Goal: Transaction & Acquisition: Download file/media

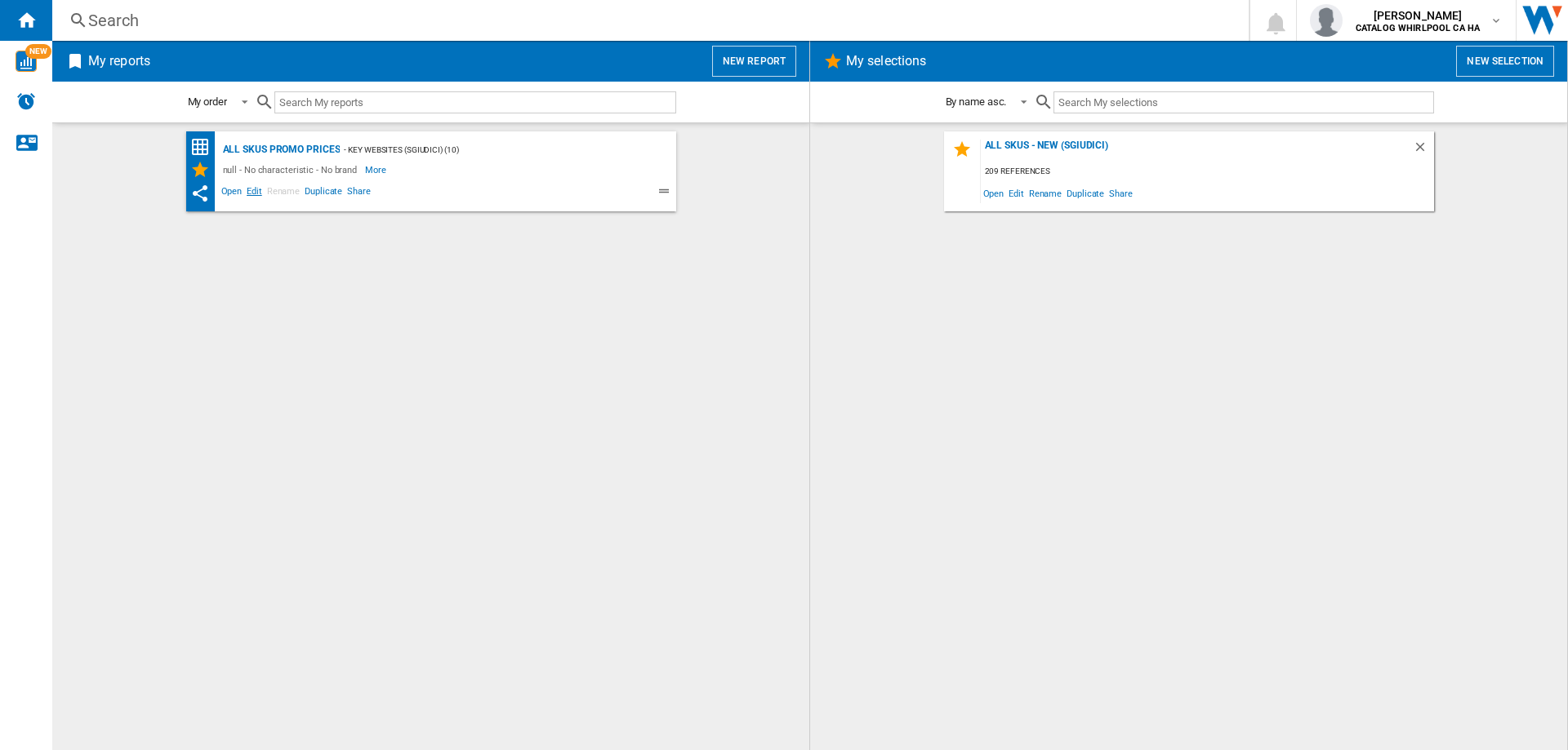
click at [251, 187] on span "Edit" at bounding box center [254, 194] width 21 height 20
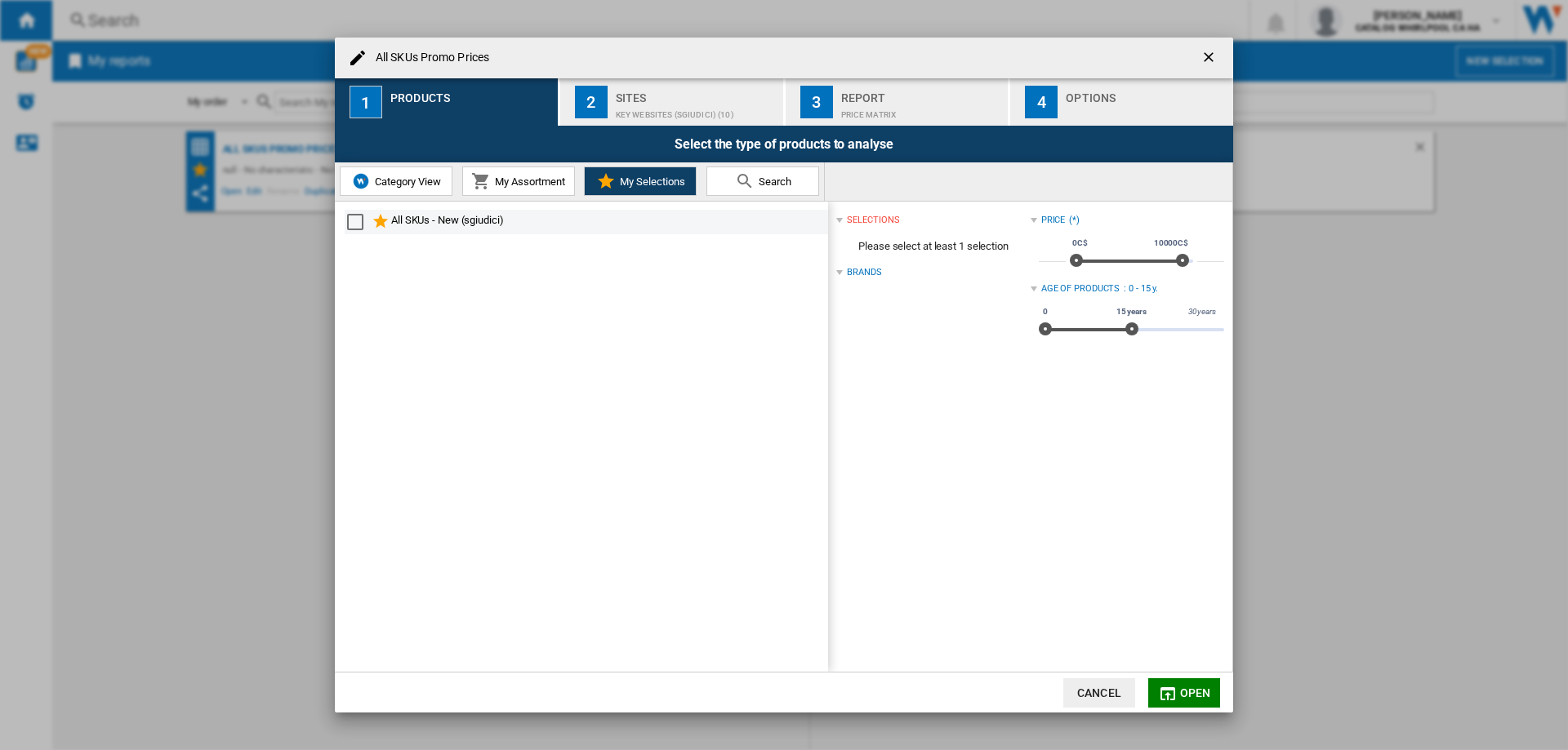
click at [358, 221] on div "Select" at bounding box center [356, 223] width 17 height 17
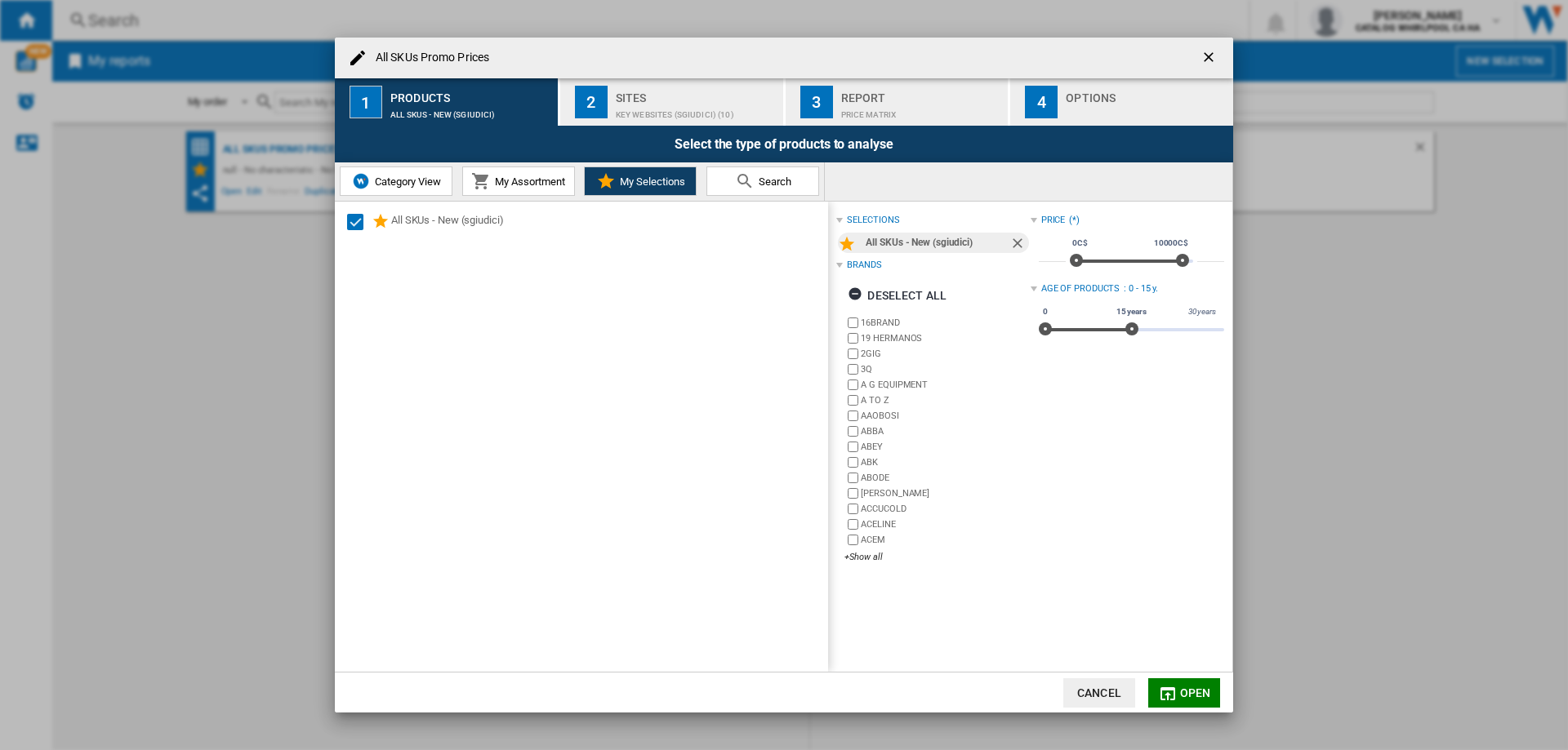
click at [1187, 693] on span "Open" at bounding box center [1195, 694] width 31 height 13
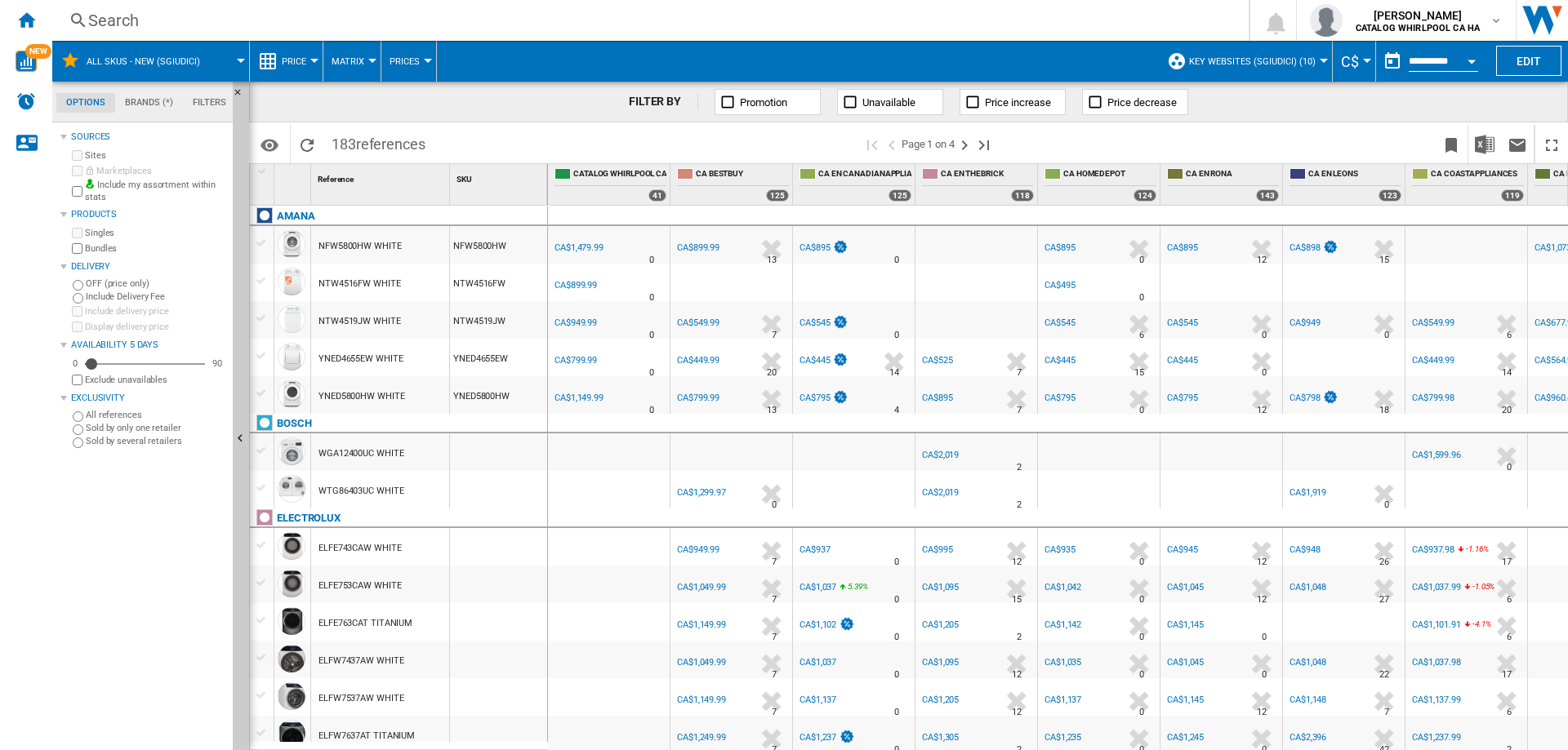
click at [1475, 61] on div "Open calendar" at bounding box center [1472, 61] width 8 height 4
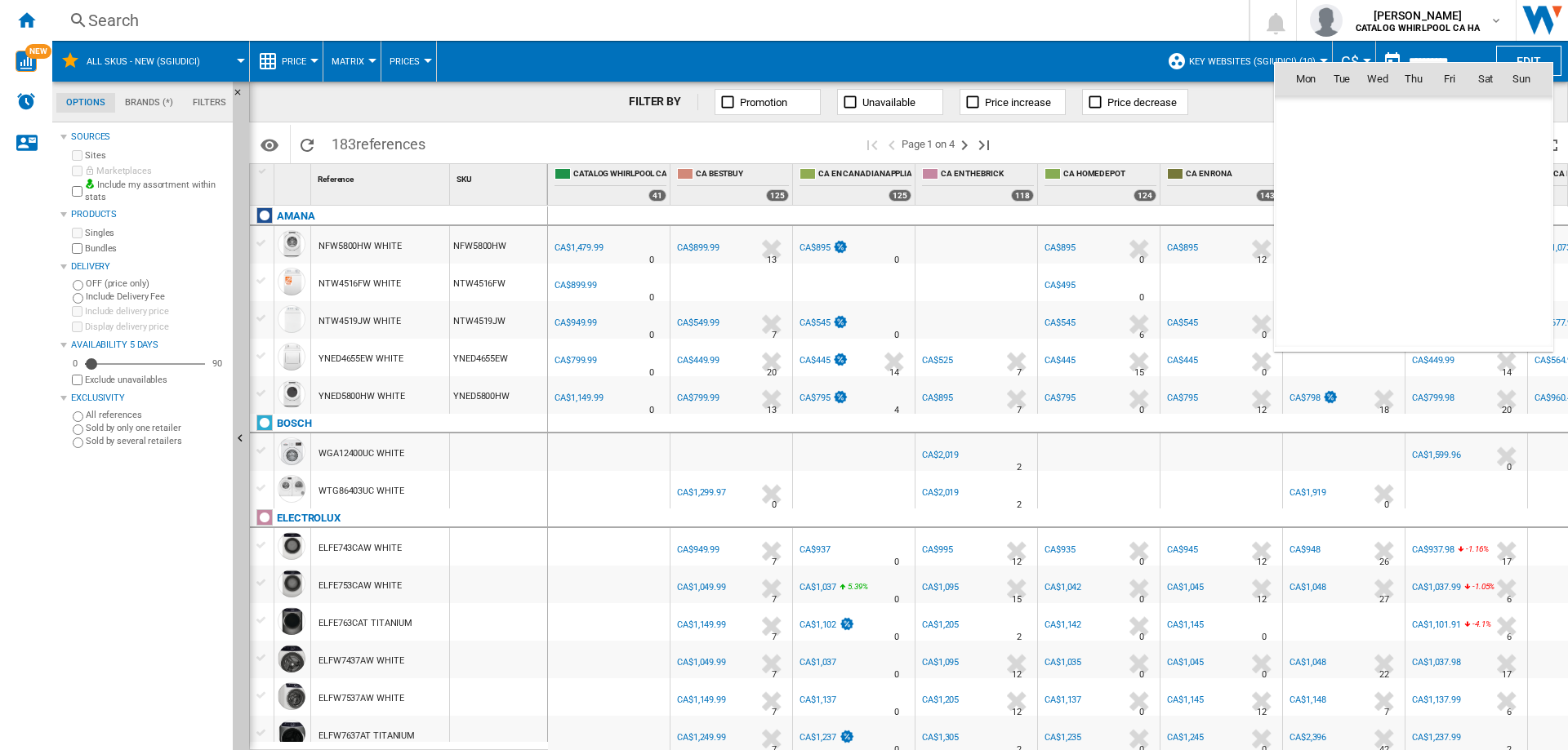
scroll to position [7789, 0]
click at [1418, 184] on span "9" at bounding box center [1413, 185] width 32 height 32
type input "**********"
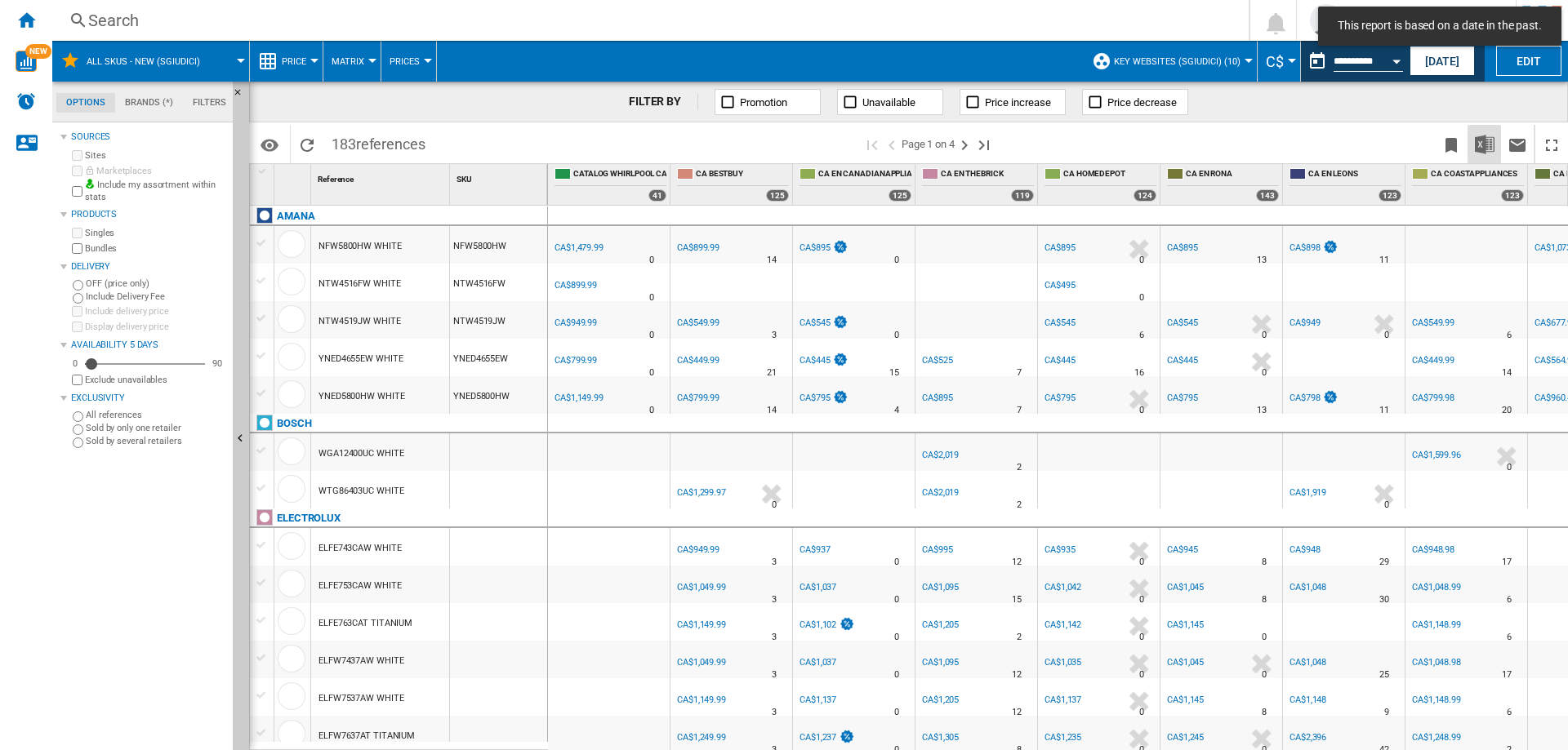
click at [1488, 149] on img "Download in Excel" at bounding box center [1485, 145] width 20 height 20
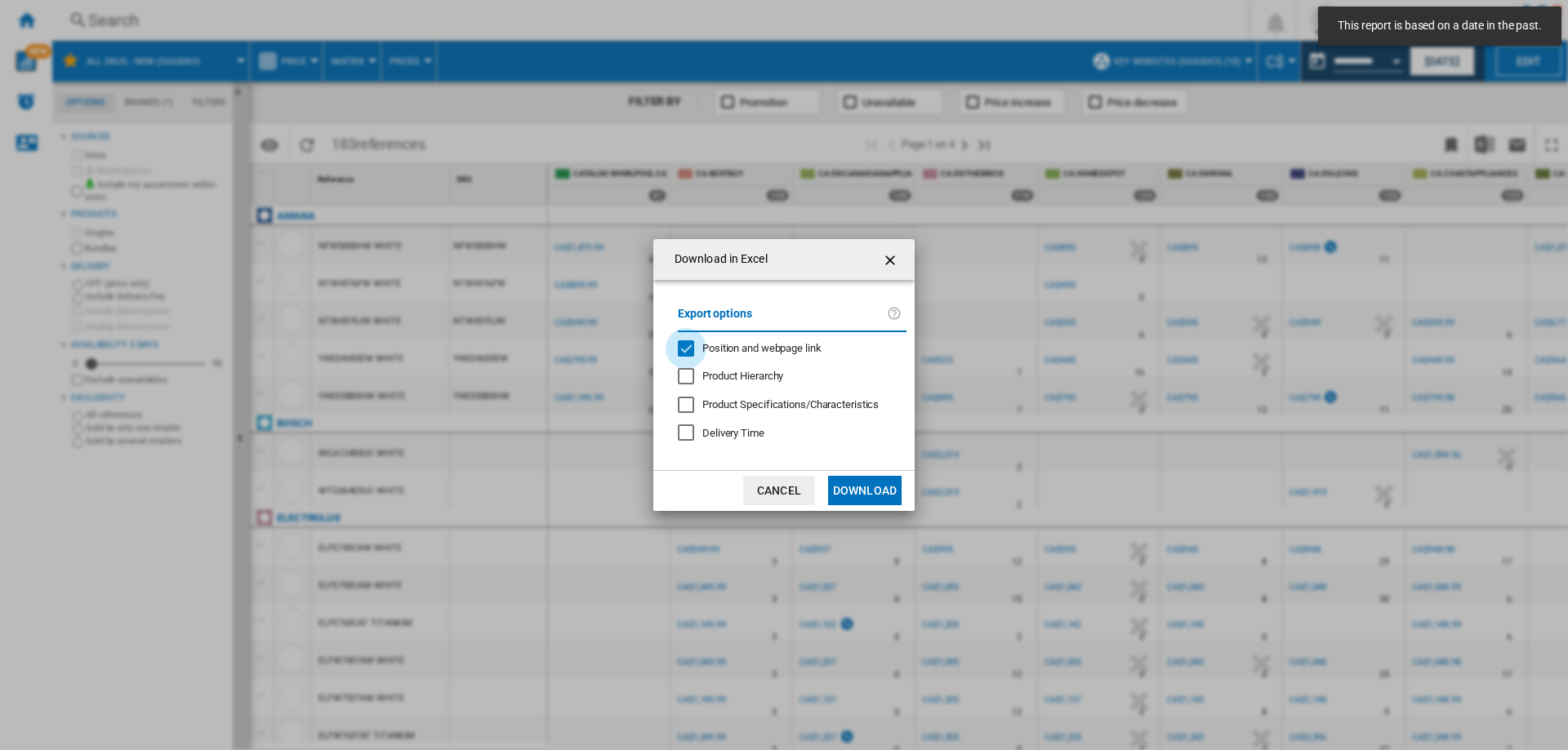
click at [686, 347] on div "Position and webpage link" at bounding box center [686, 349] width 17 height 17
click at [866, 486] on button "Download" at bounding box center [865, 490] width 73 height 29
